Goal: Navigation & Orientation: Find specific page/section

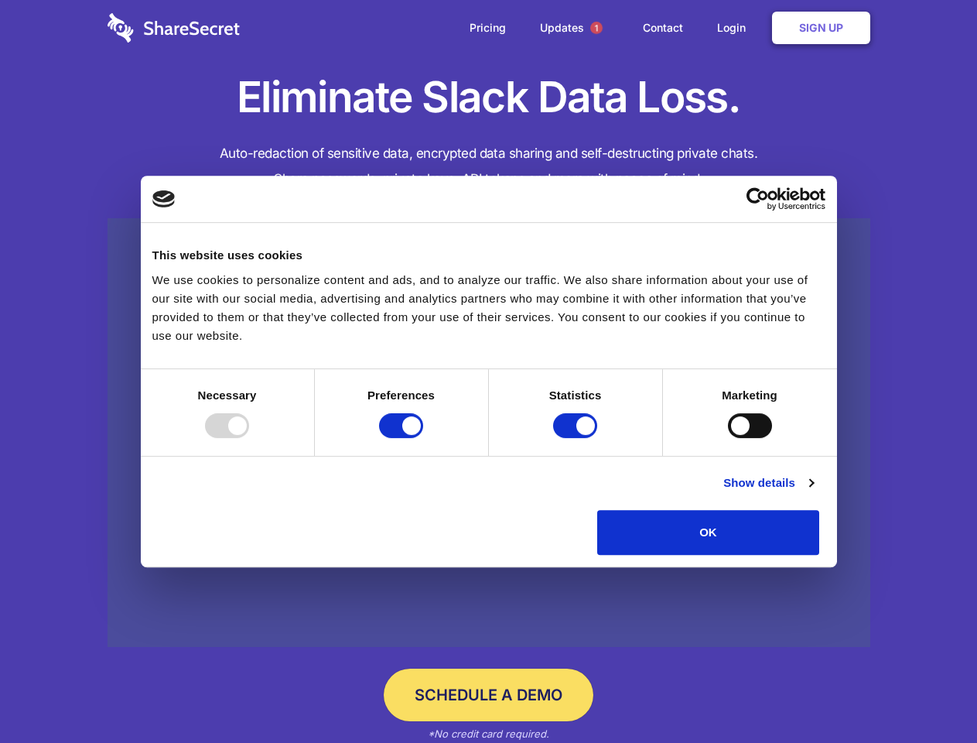
click at [249, 438] on div at bounding box center [227, 425] width 44 height 25
click at [423, 438] on input "Preferences" at bounding box center [401, 425] width 44 height 25
checkbox input "false"
click at [577, 438] on input "Statistics" at bounding box center [575, 425] width 44 height 25
checkbox input "false"
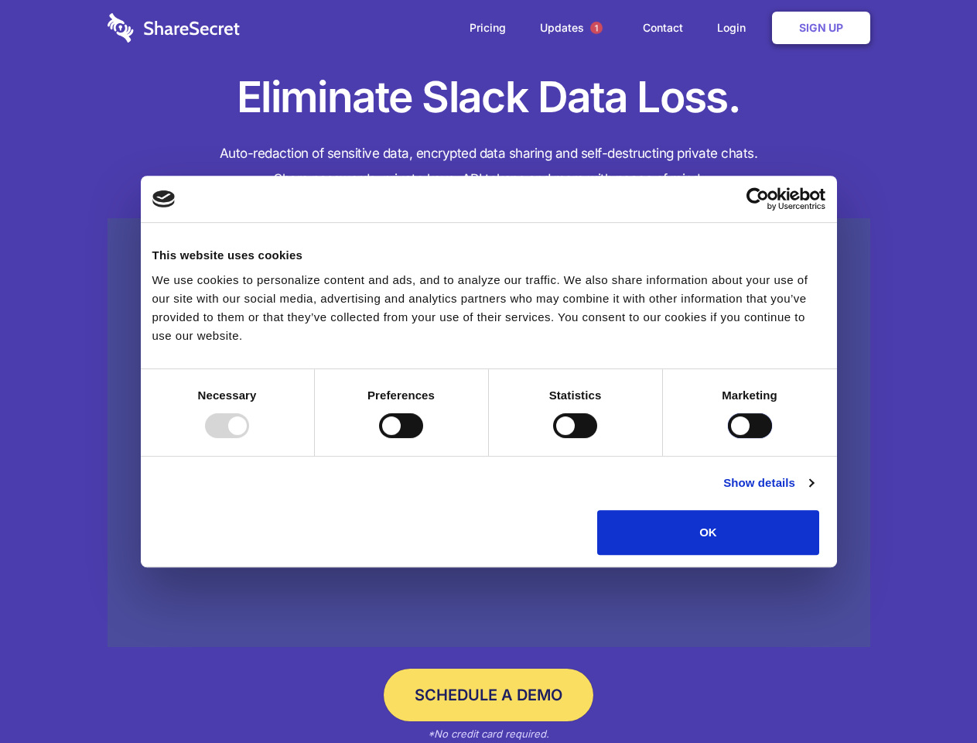
click at [728, 438] on input "Marketing" at bounding box center [750, 425] width 44 height 25
checkbox input "true"
click at [813, 492] on link "Show details" at bounding box center [768, 482] width 90 height 19
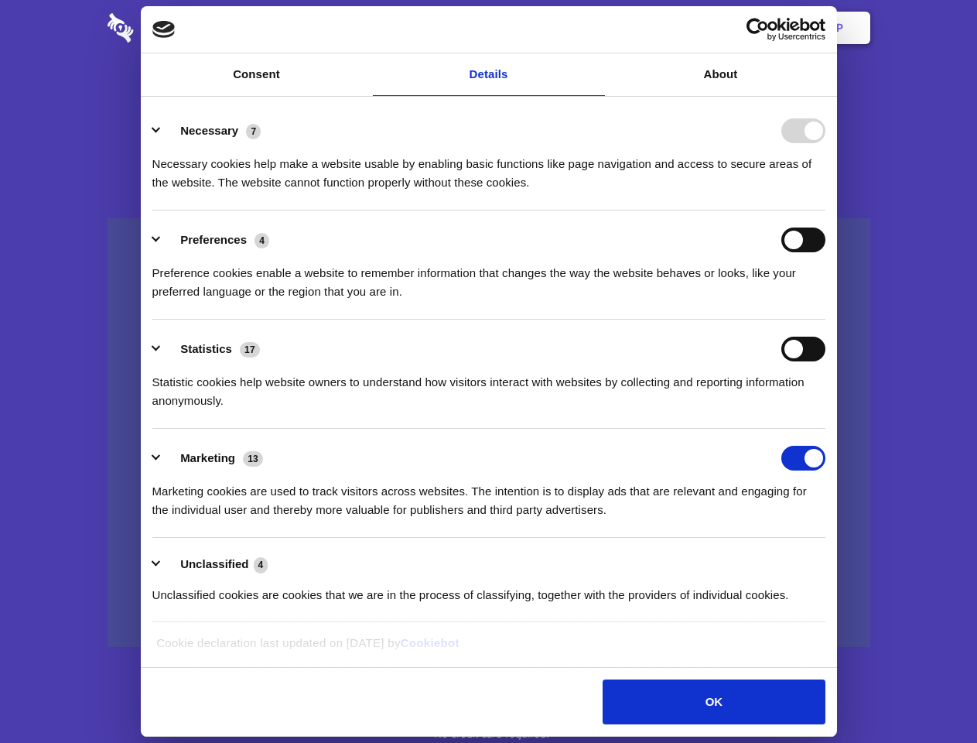
click at [825, 210] on li "Necessary 7 Necessary cookies help make a website usable by enabling basic func…" at bounding box center [488, 155] width 673 height 109
click at [596, 28] on span "1" at bounding box center [596, 28] width 12 height 12
